Goal: Task Accomplishment & Management: Manage account settings

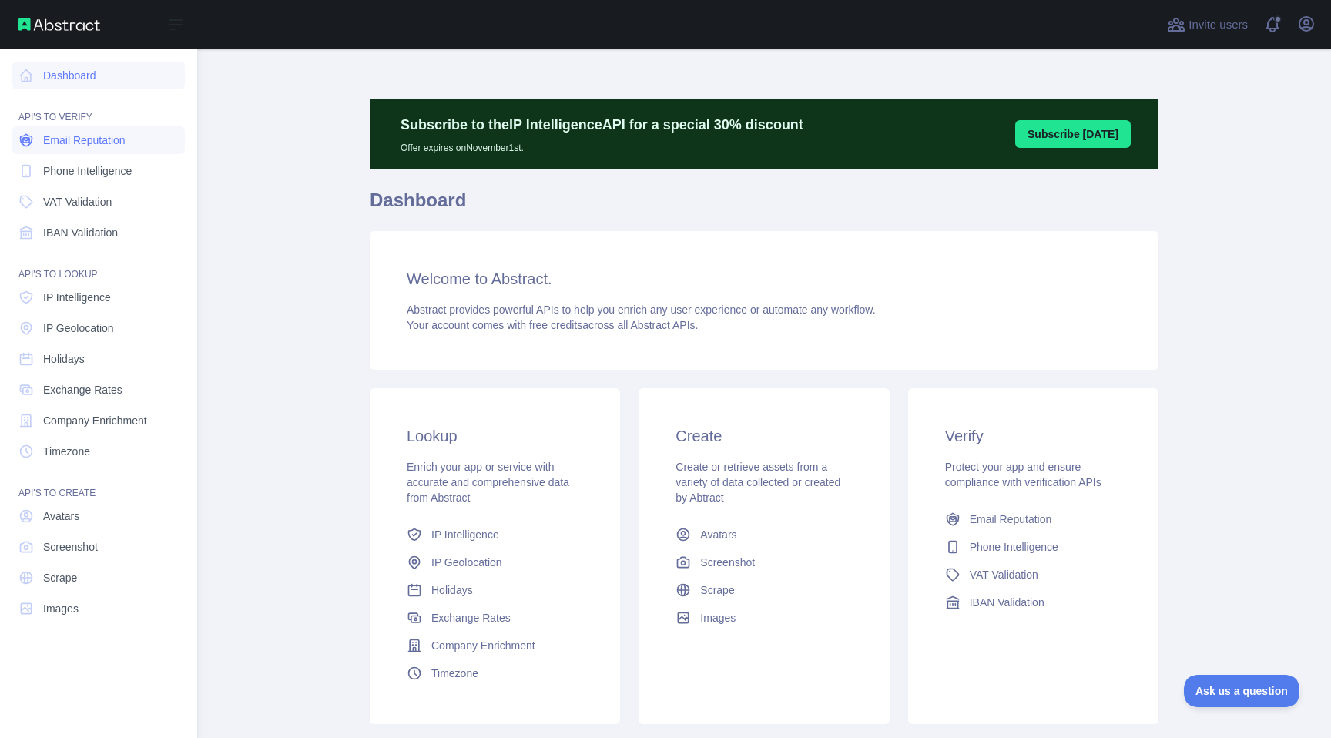
click at [55, 150] on link "Email Reputation" at bounding box center [98, 140] width 172 height 28
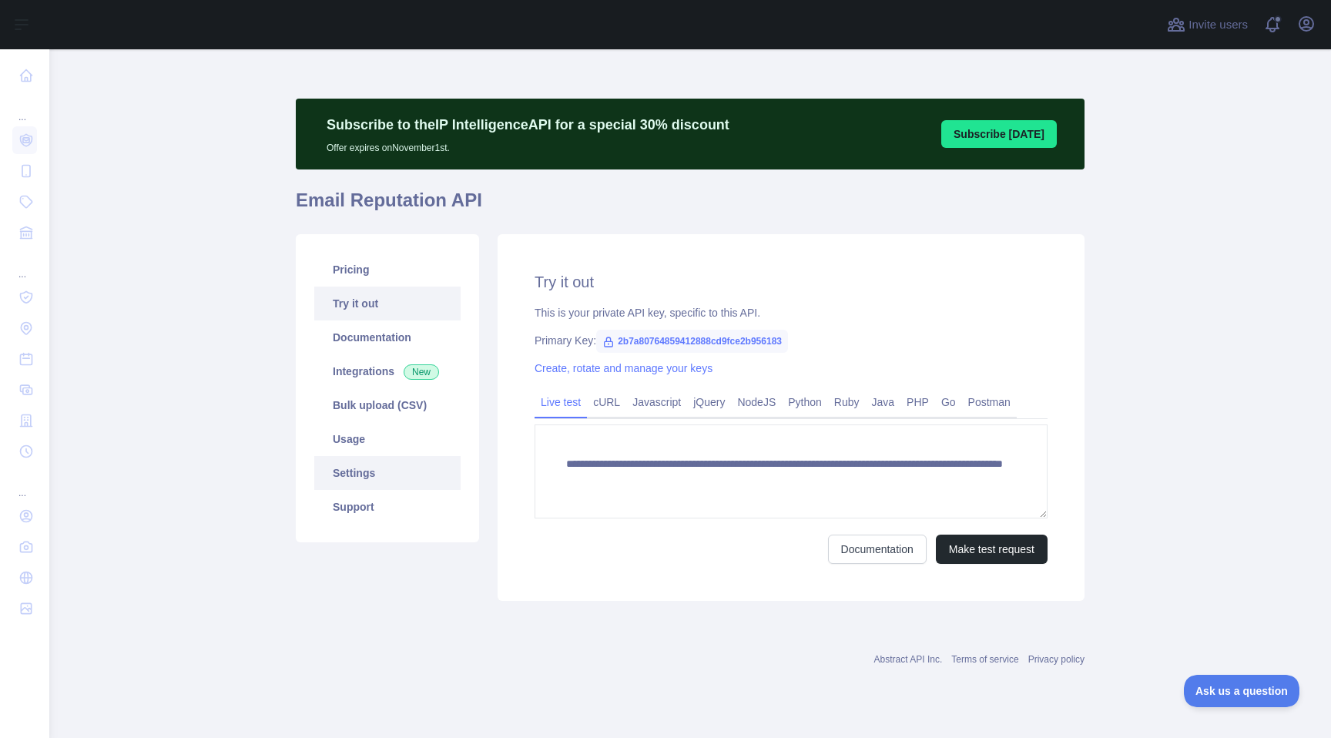
click at [383, 484] on link "Settings" at bounding box center [387, 473] width 146 height 34
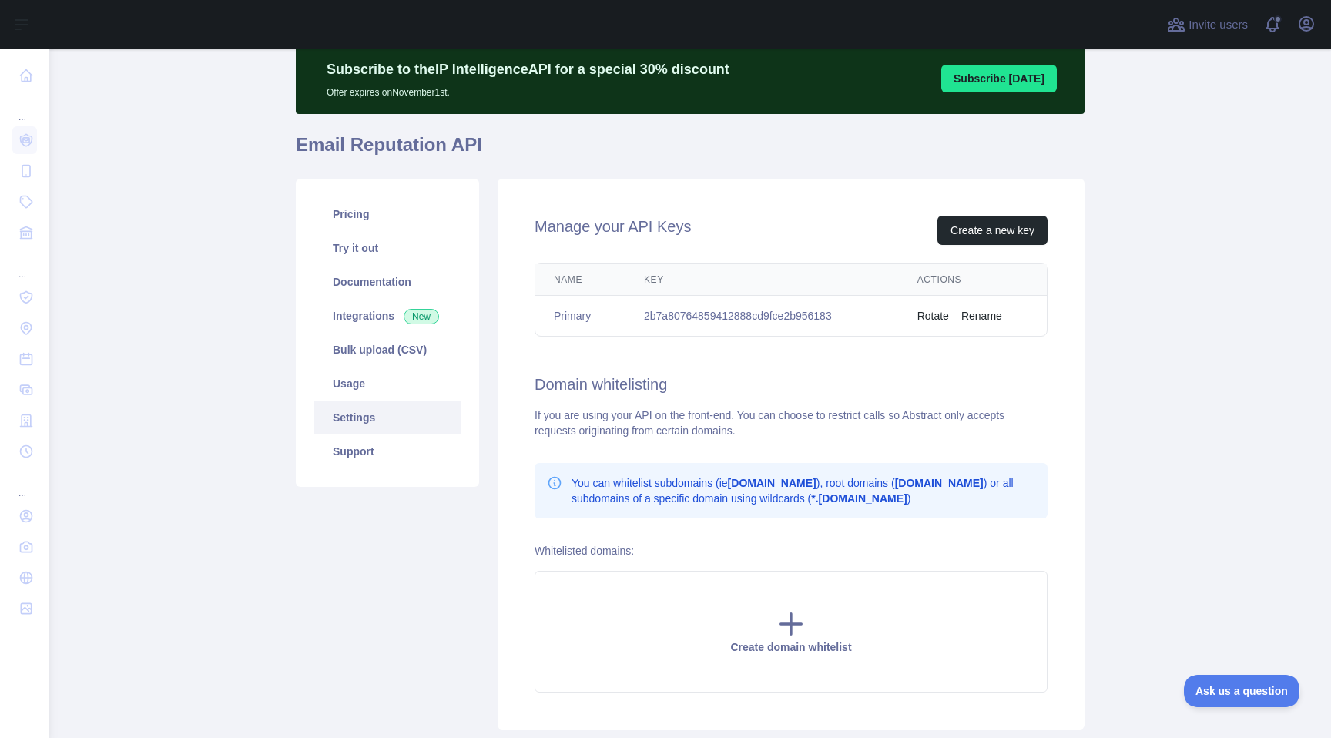
scroll to position [59, 0]
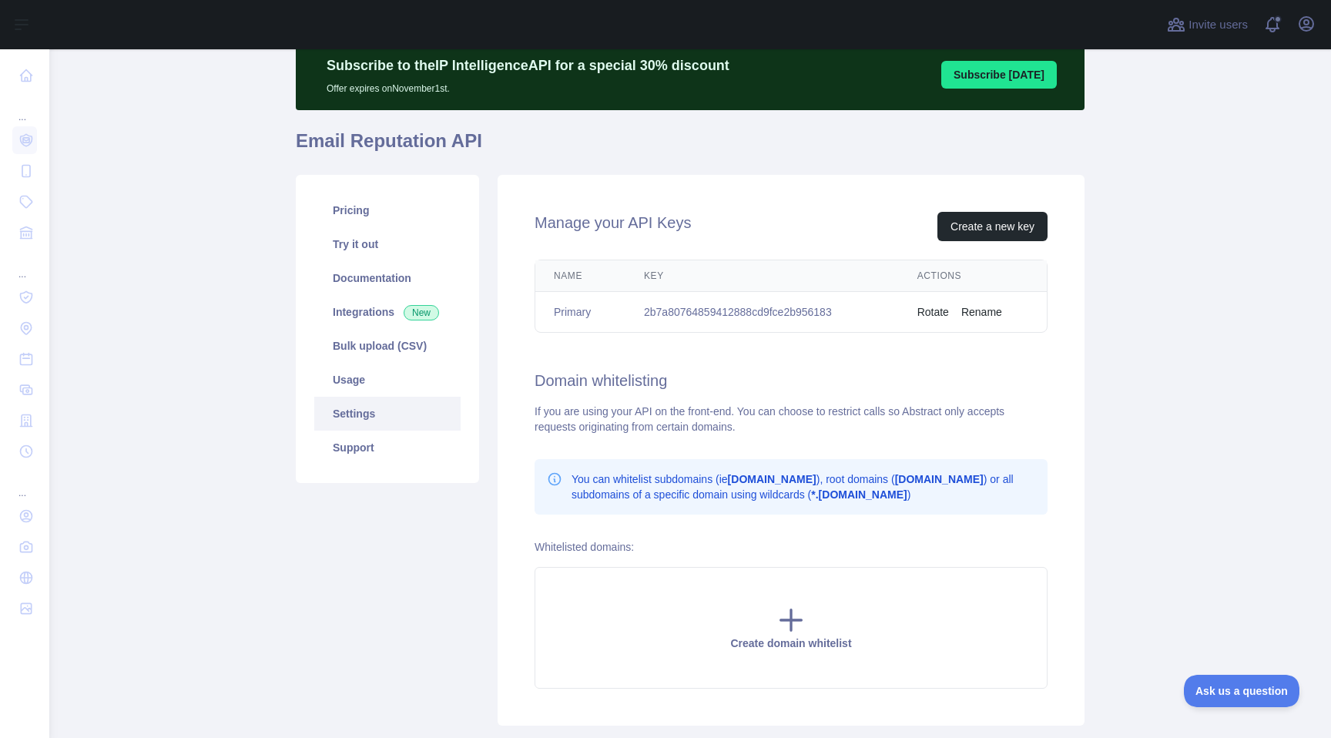
click at [939, 308] on button "Rotate" at bounding box center [933, 311] width 32 height 15
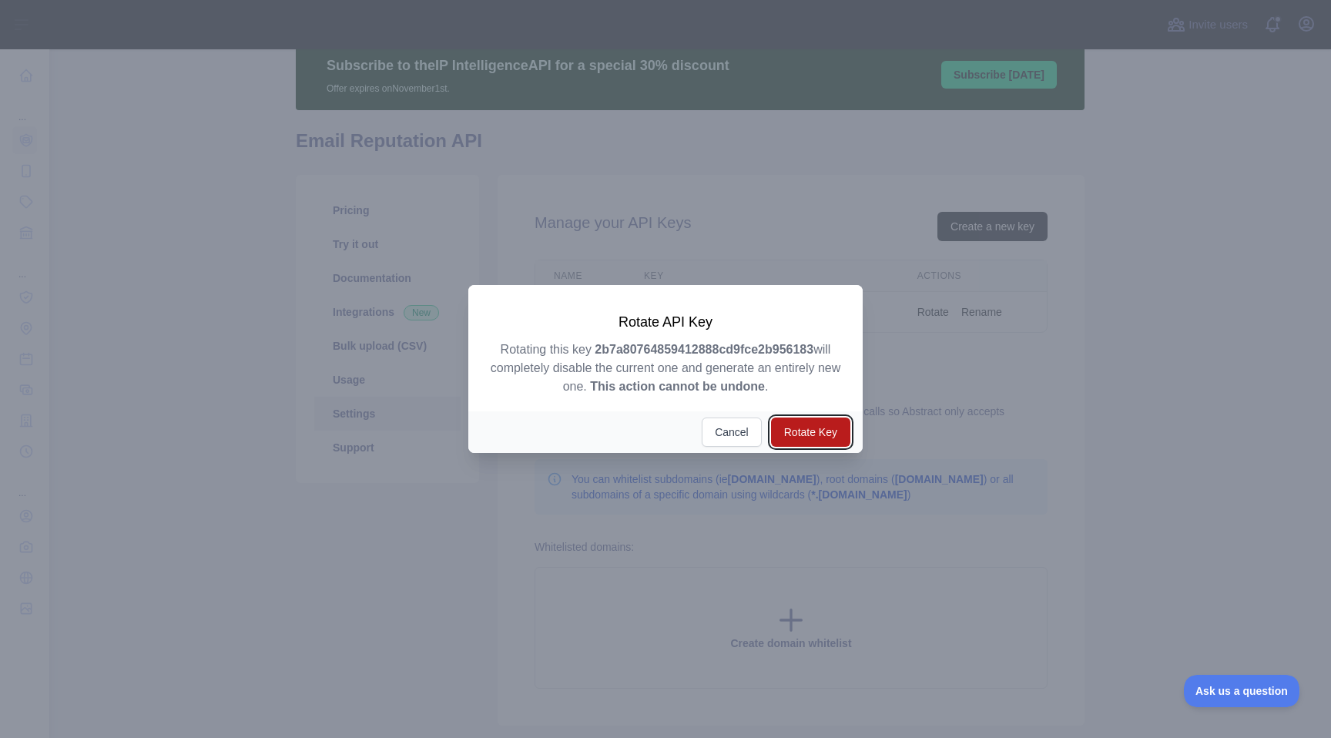
click at [815, 434] on button "Rotate Key" at bounding box center [810, 431] width 79 height 29
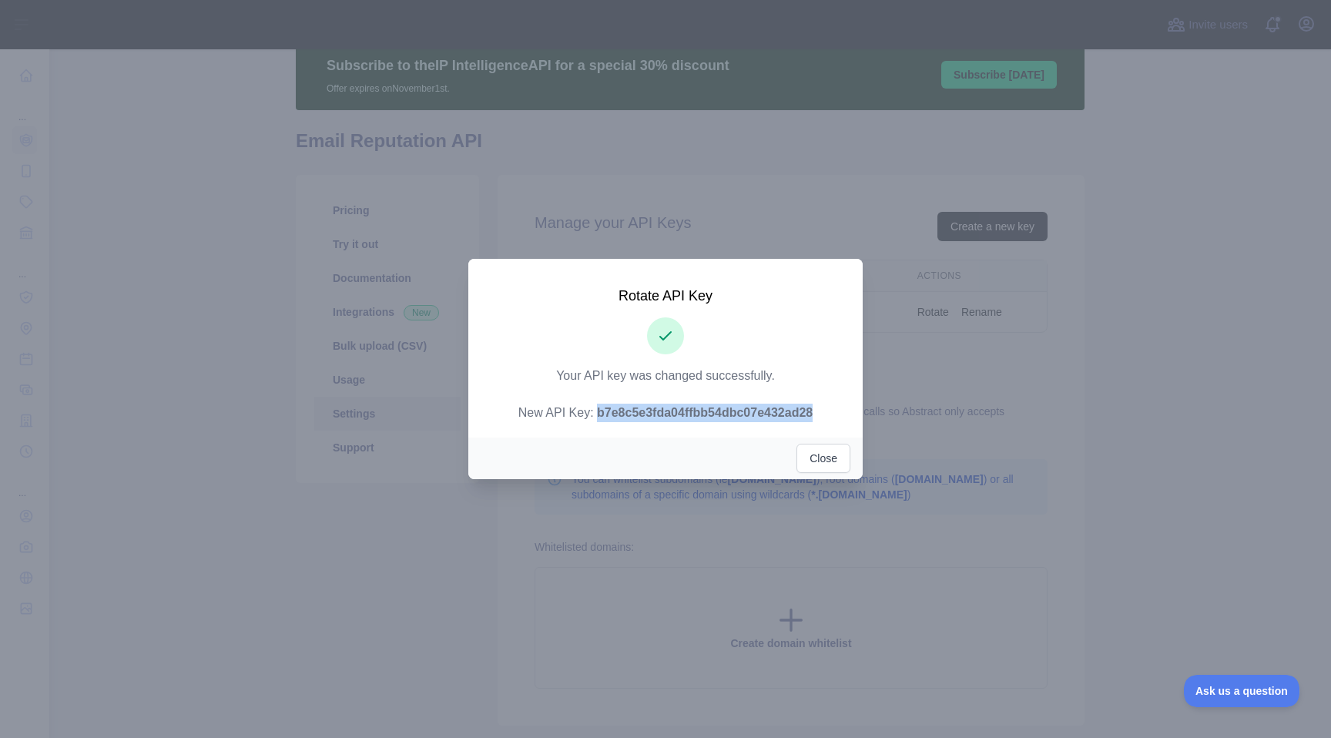
drag, startPoint x: 587, startPoint y: 410, endPoint x: 838, endPoint y: 409, distance: 251.0
click at [838, 409] on p "Your API key was changed successfully. New API Key: b7e8c5e3fda04ffbb54dbc07e43…" at bounding box center [665, 394] width 357 height 55
copy strong "b7e8c5e3fda04ffbb54dbc07e432ad28"
click at [815, 457] on button "Close" at bounding box center [823, 458] width 54 height 29
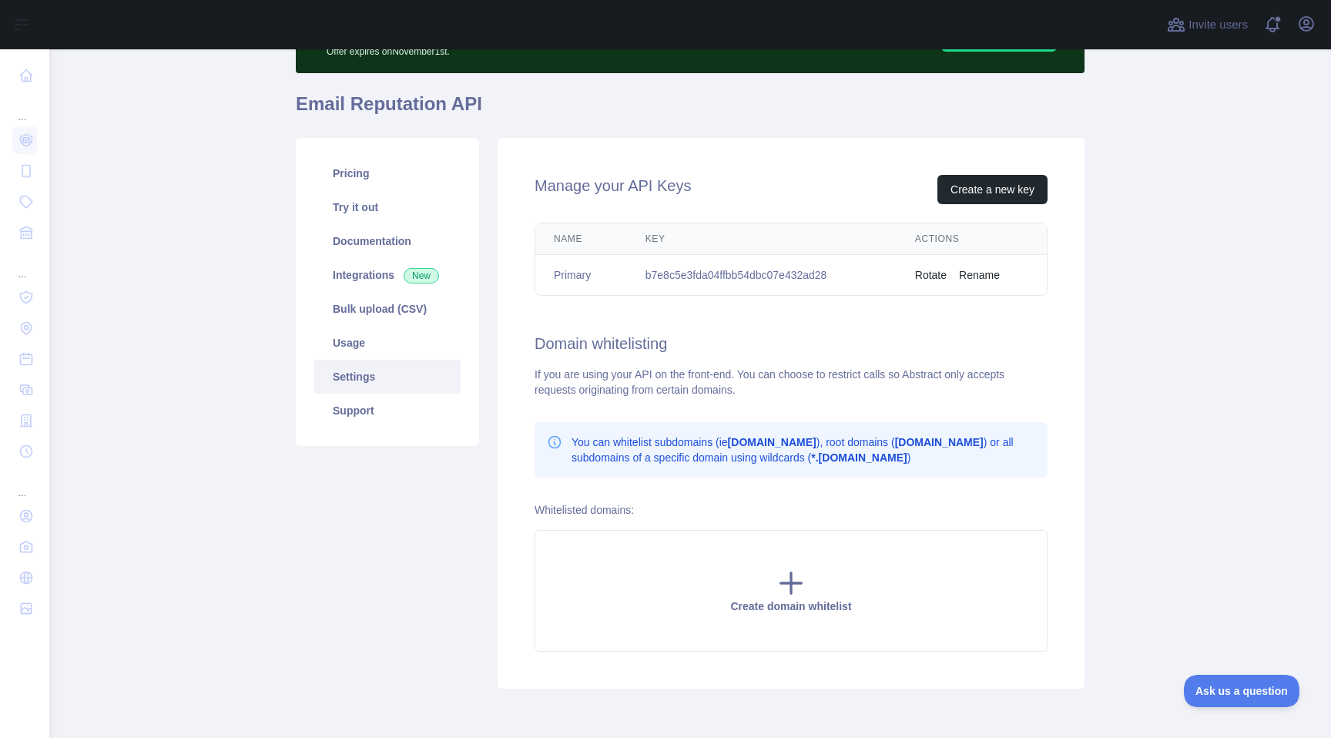
scroll to position [79, 0]
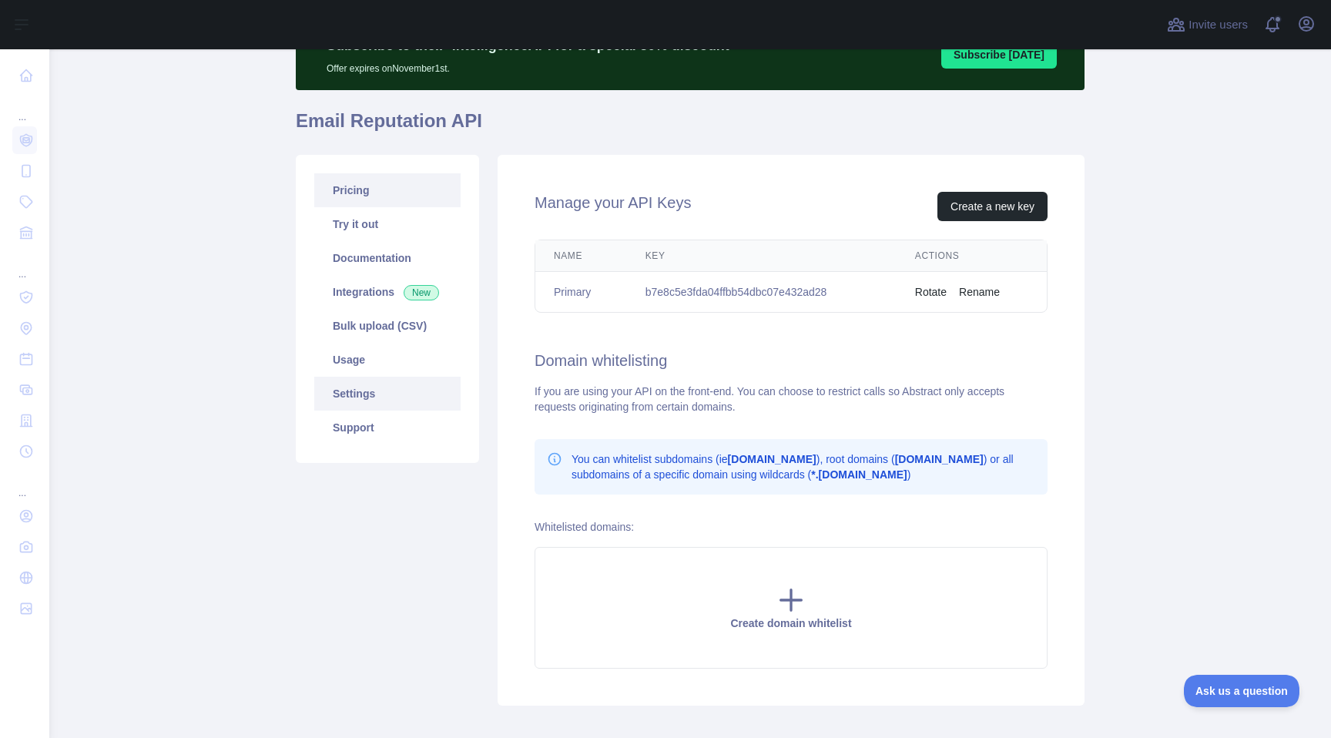
click at [393, 204] on link "Pricing" at bounding box center [387, 190] width 146 height 34
